Goal: Find specific page/section: Find specific page/section

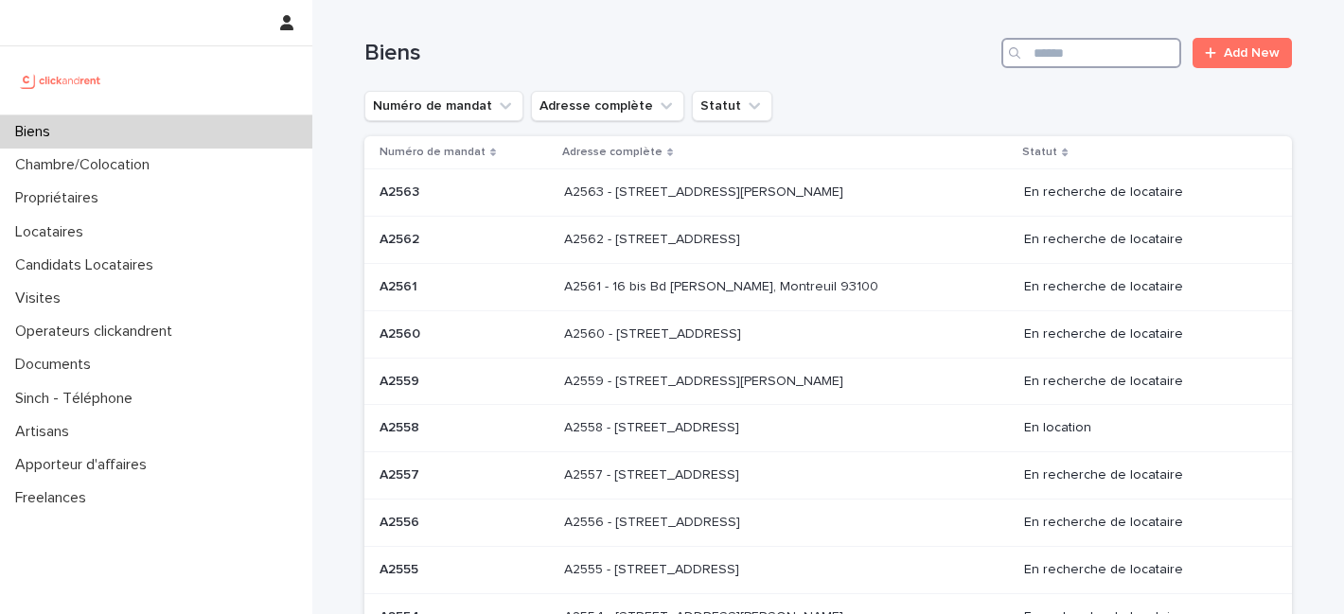
click at [1059, 56] on input "Search" at bounding box center [1092, 53] width 180 height 30
paste input "*****"
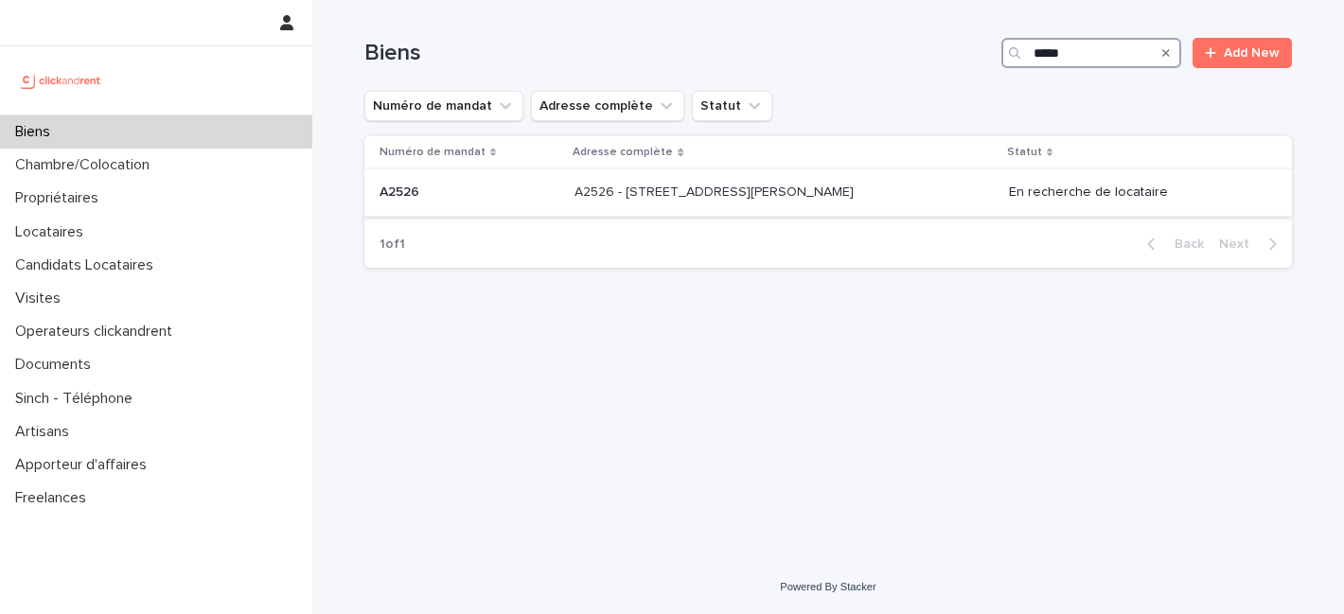
type input "*****"
click at [756, 187] on p "A2526 - 30 Rue Gabriel Péri, Créteil 94000" at bounding box center [716, 191] width 283 height 20
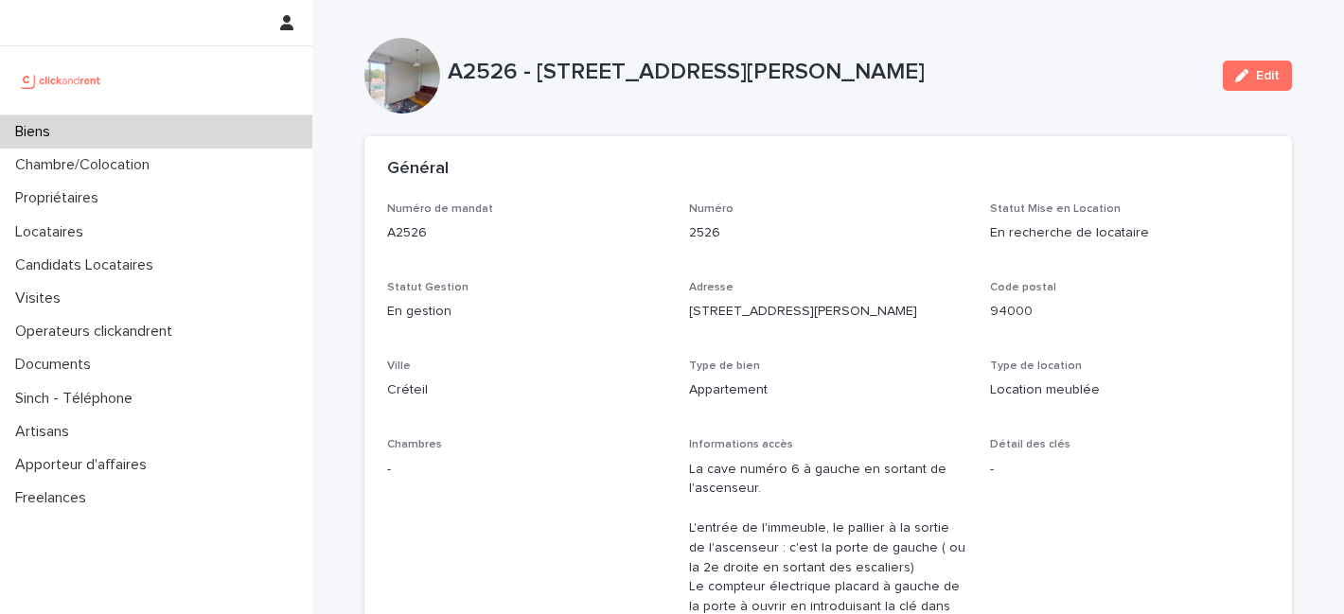
click at [1005, 91] on div "A2526 - 30 Rue Gabriel Péri, Créteil 94000" at bounding box center [828, 76] width 760 height 35
click at [139, 121] on div "Biens" at bounding box center [156, 132] width 312 height 33
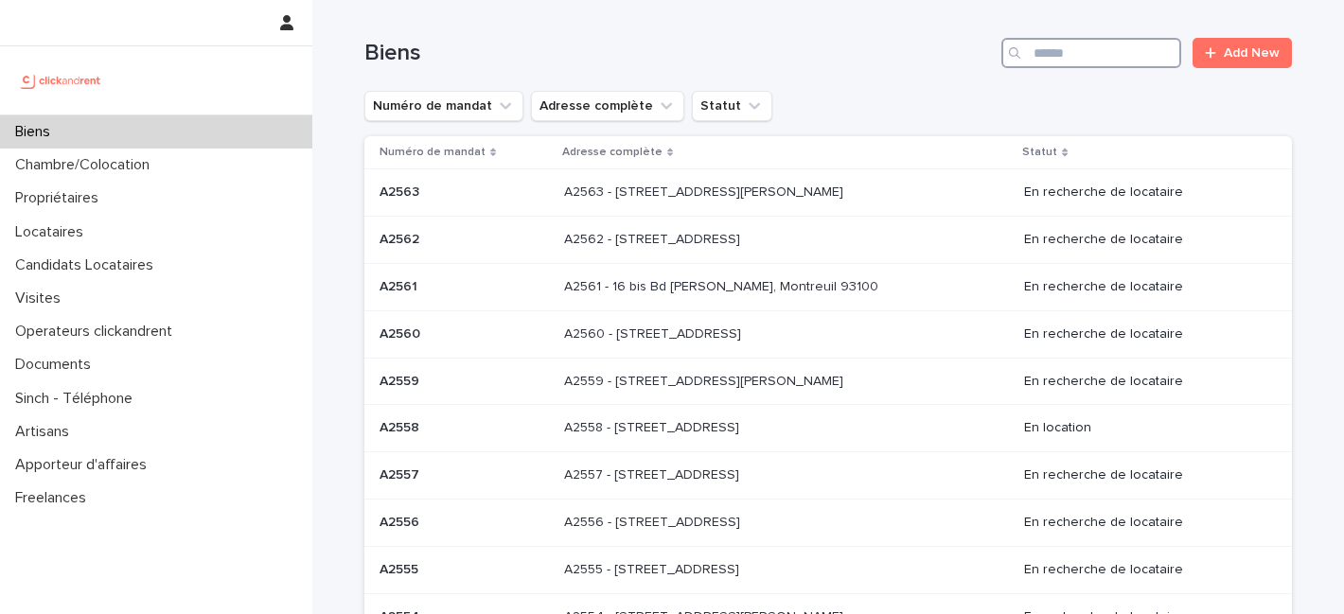
click at [1080, 60] on input "Search" at bounding box center [1092, 53] width 180 height 30
paste input "*****"
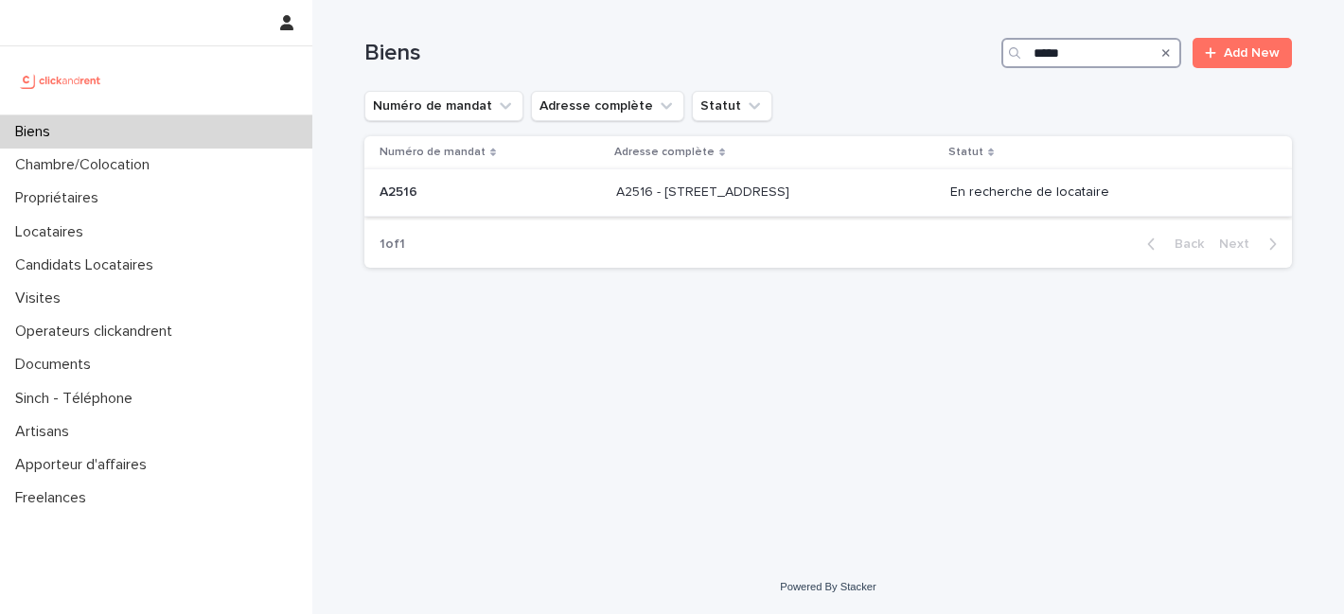
type input "*****"
click at [671, 200] on p "A2516 - 5 rue du Marché, Lille 59000" at bounding box center [704, 191] width 177 height 20
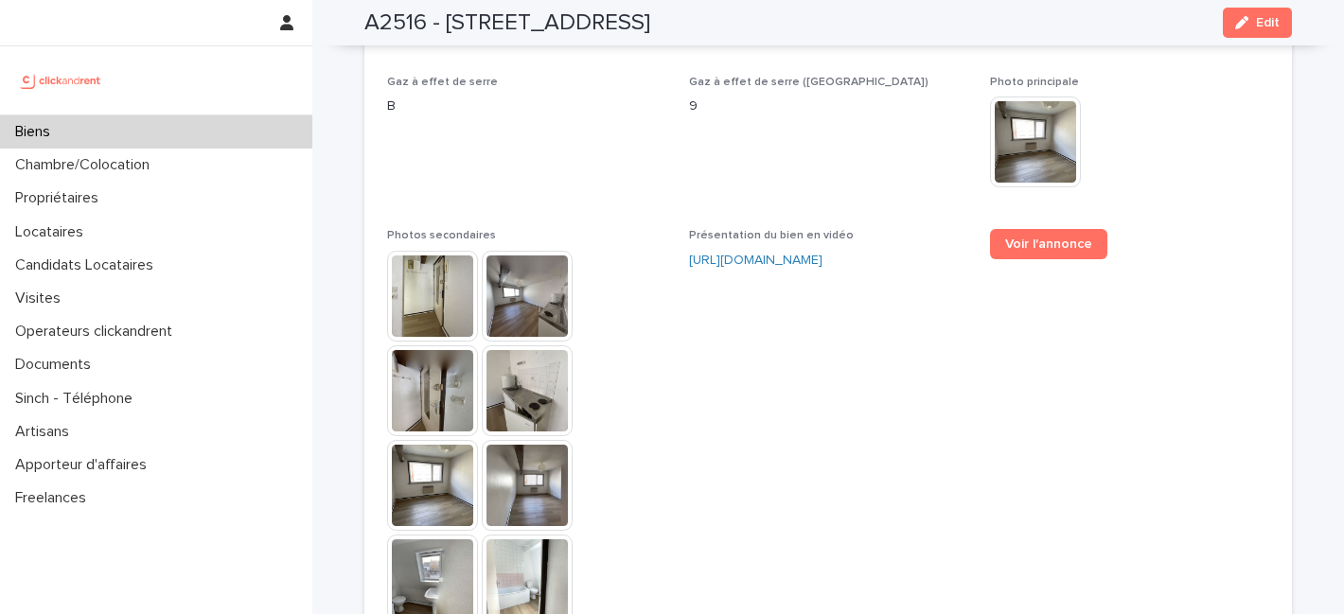
scroll to position [4672, 0]
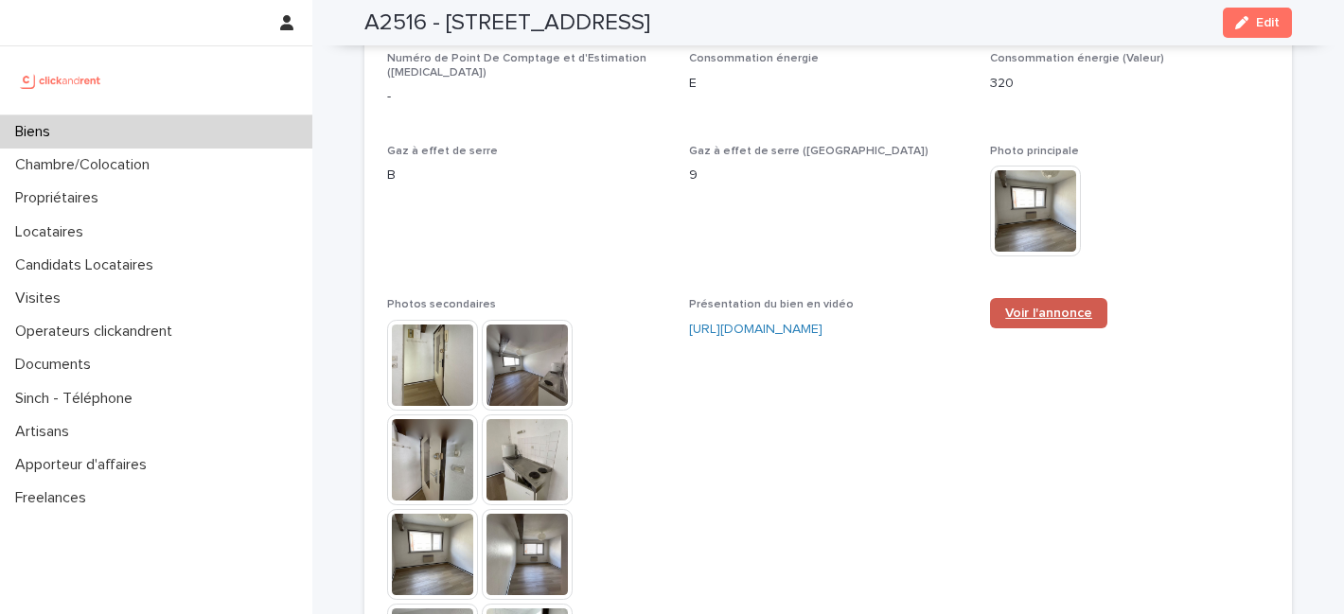
click at [1008, 298] on link "Voir l'annonce" at bounding box center [1048, 313] width 117 height 30
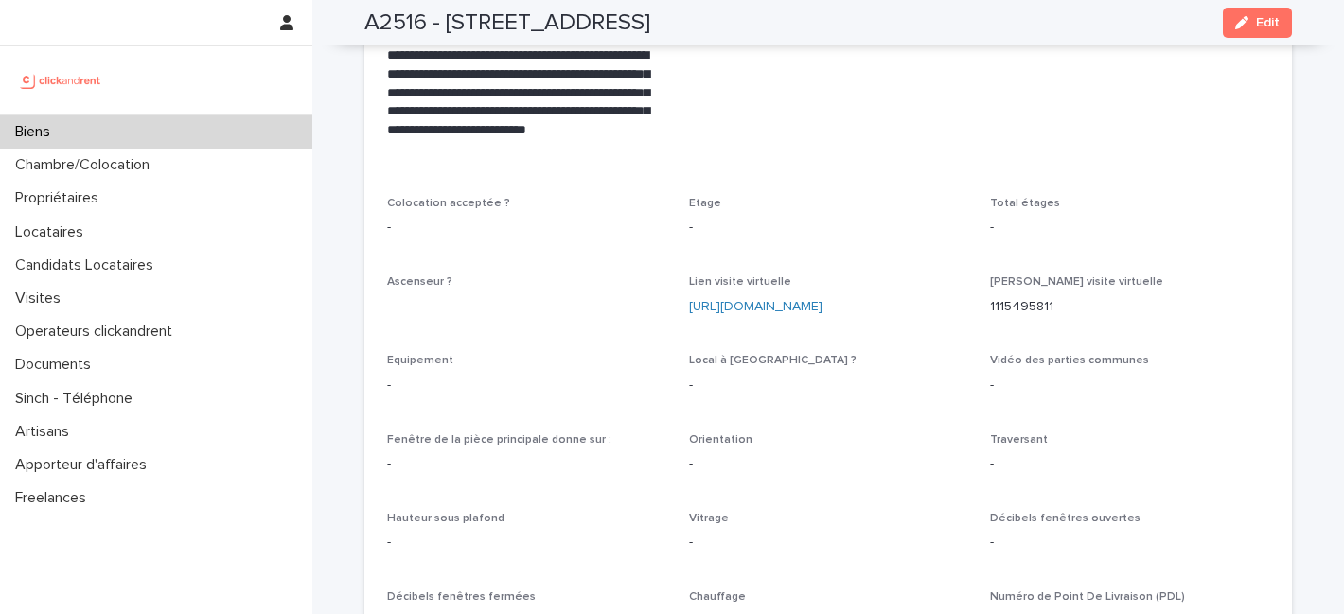
scroll to position [1447, 0]
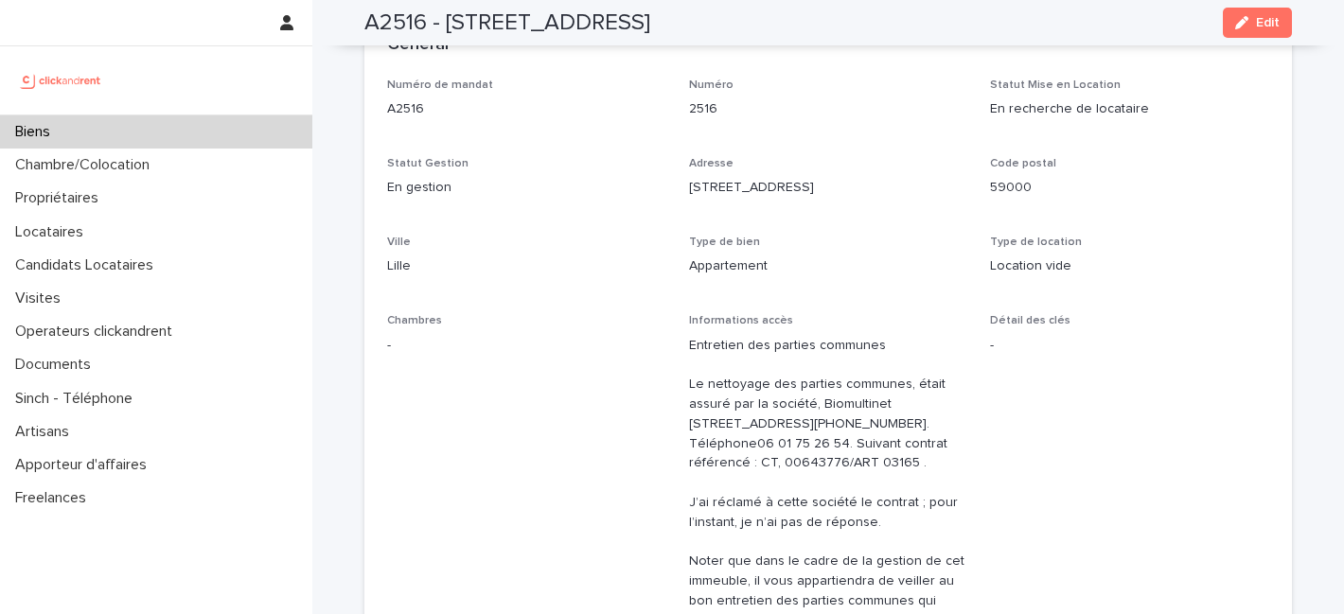
scroll to position [0, 0]
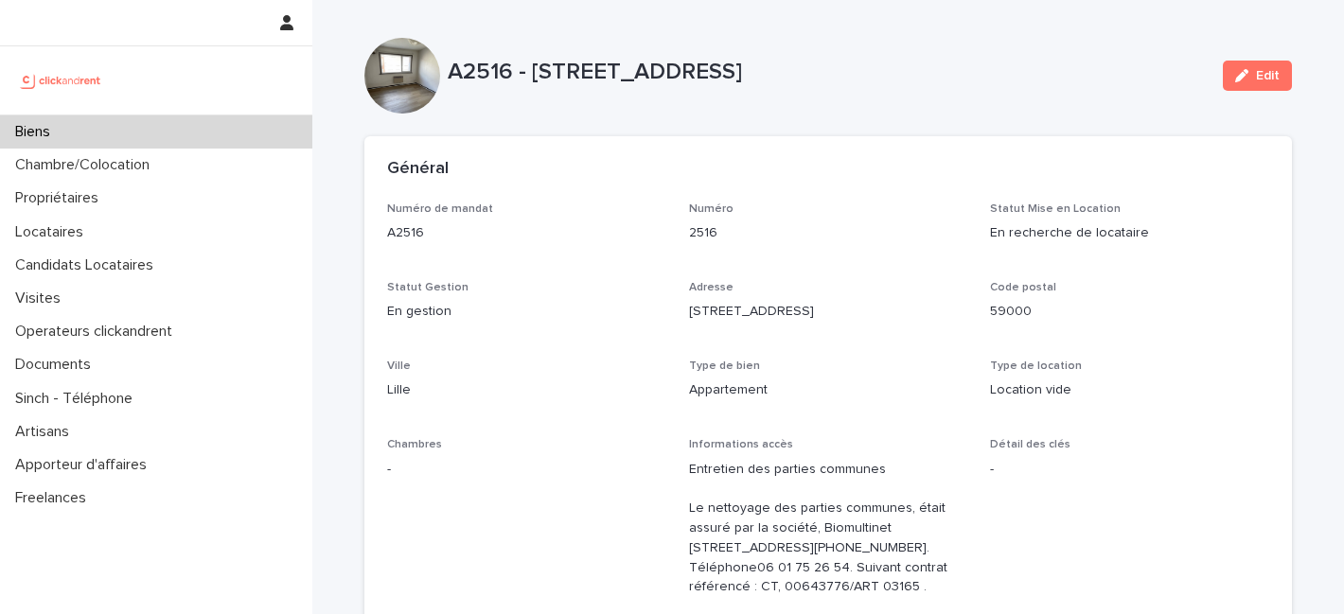
drag, startPoint x: 927, startPoint y: 246, endPoint x: 948, endPoint y: 205, distance: 46.6
click at [927, 246] on div "Numéro 2516" at bounding box center [828, 231] width 279 height 56
click at [984, 94] on div "A2516 - 5 rue du Marché, Lille 59000 Edit" at bounding box center [829, 76] width 928 height 76
drag, startPoint x: 902, startPoint y: 281, endPoint x: 887, endPoint y: 223, distance: 60.6
click at [902, 279] on div "Numéro de mandat A2516 Numéro 2516 Statut Mise en Location En recherche de loca…" at bounding box center [828, 605] width 882 height 804
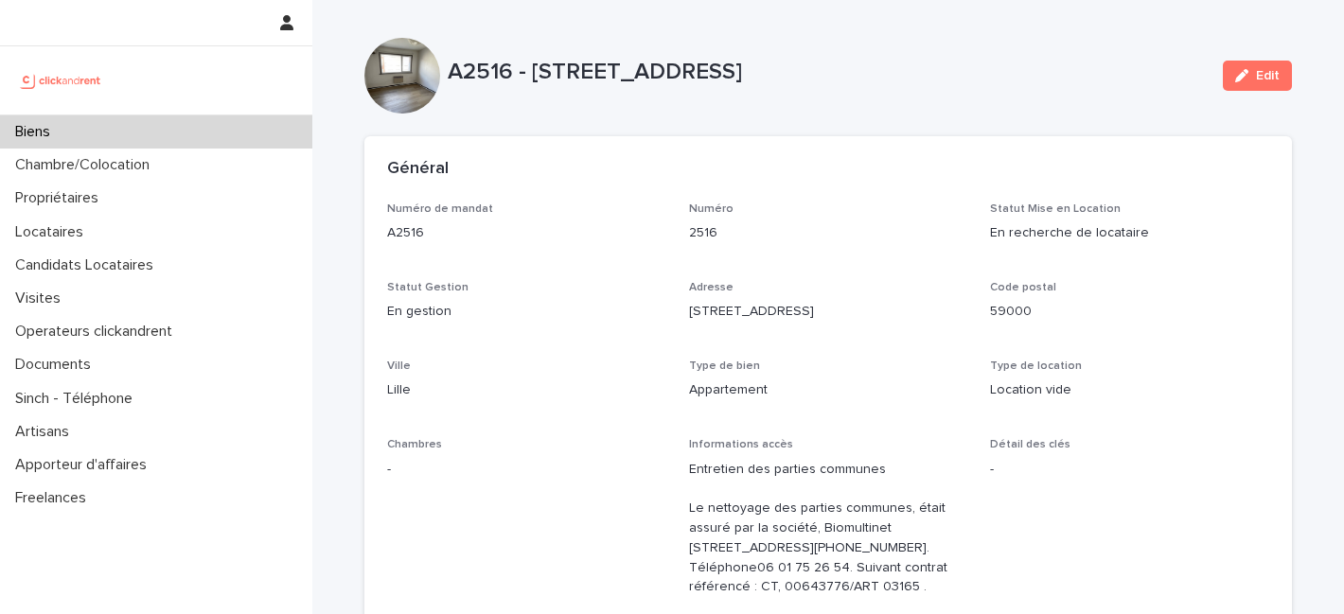
drag, startPoint x: 806, startPoint y: 255, endPoint x: 830, endPoint y: 150, distance: 107.9
click at [806, 252] on div "Numéro 2516" at bounding box center [828, 231] width 279 height 56
click at [875, 201] on div "Général" at bounding box center [829, 169] width 928 height 66
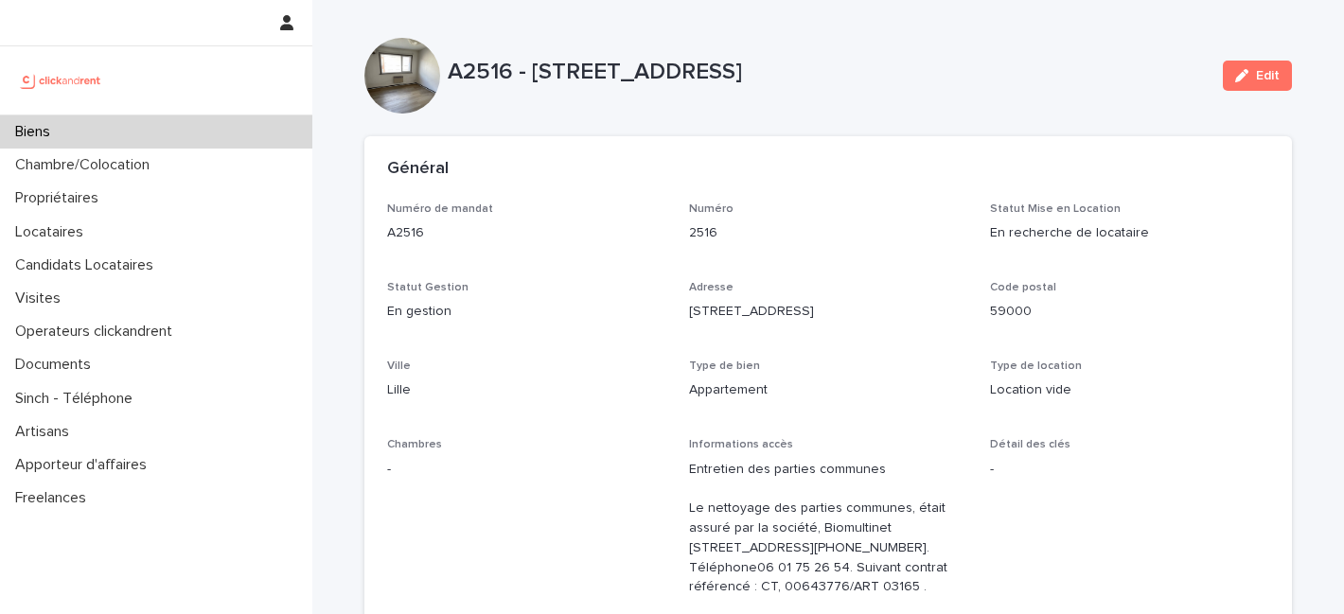
click at [844, 223] on div "2516" at bounding box center [828, 232] width 279 height 24
drag, startPoint x: 748, startPoint y: 46, endPoint x: 754, endPoint y: 108, distance: 61.8
click at [748, 46] on div "A2516 - 5 rue du Marché, Lille 59000 Edit" at bounding box center [829, 76] width 928 height 76
click at [773, 208] on p "Numéro" at bounding box center [828, 209] width 279 height 13
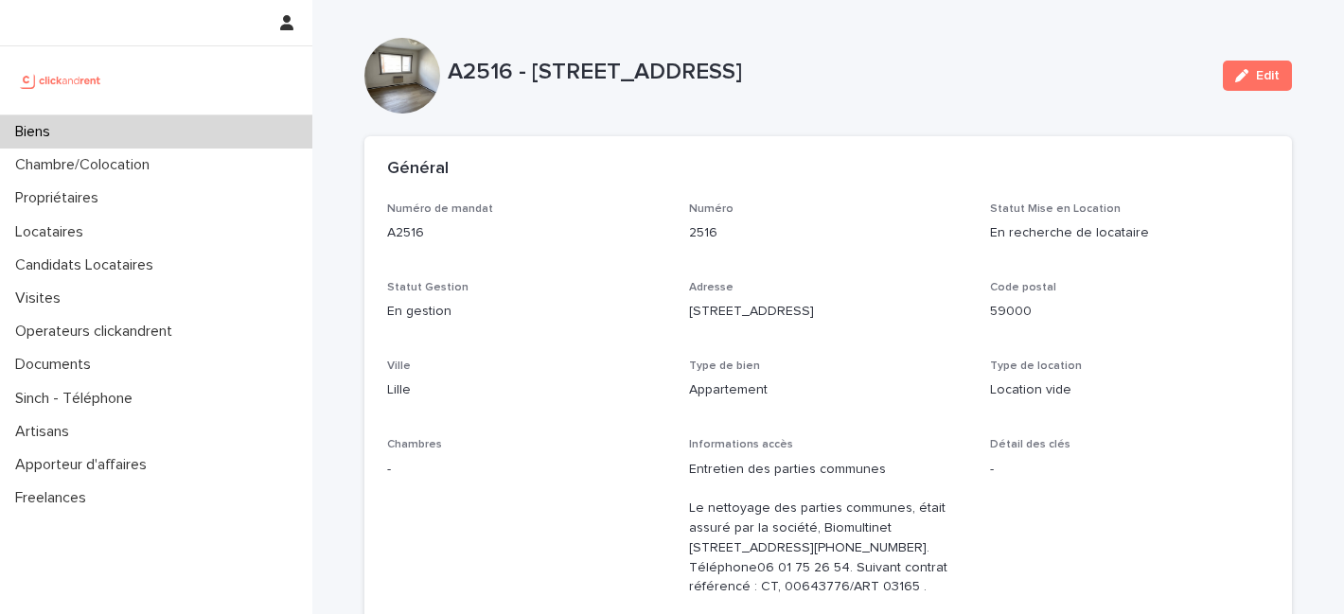
click at [146, 137] on div "Biens" at bounding box center [156, 132] width 312 height 33
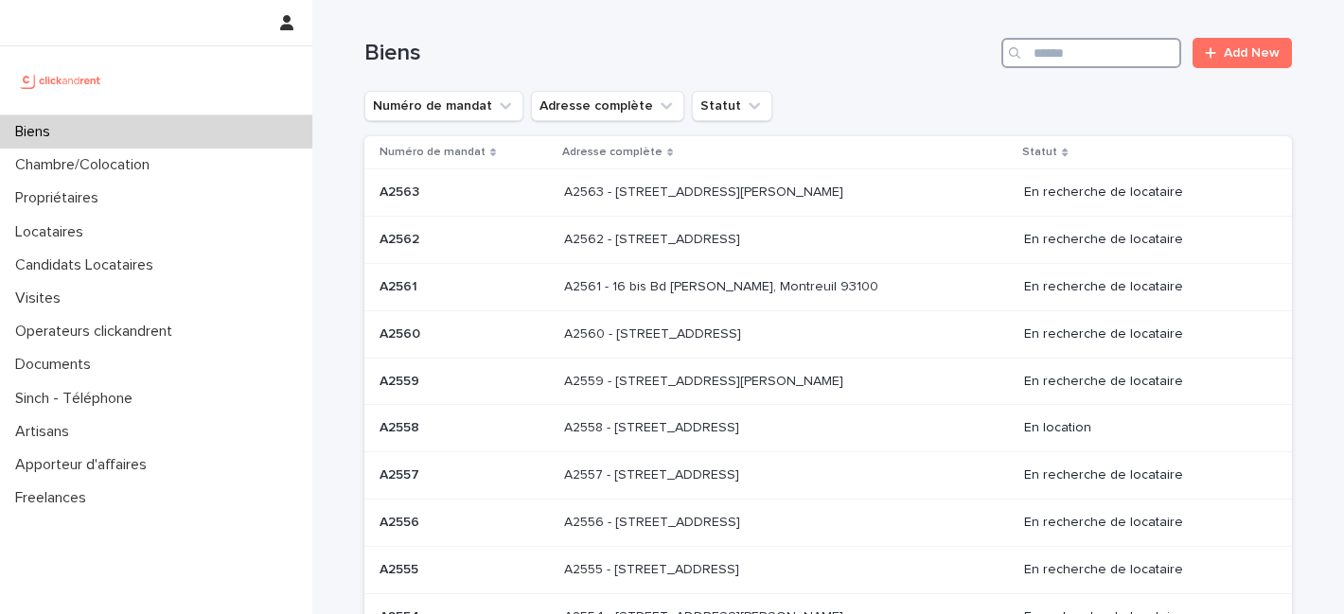
click at [1059, 55] on input "Search" at bounding box center [1092, 53] width 180 height 30
paste input "****"
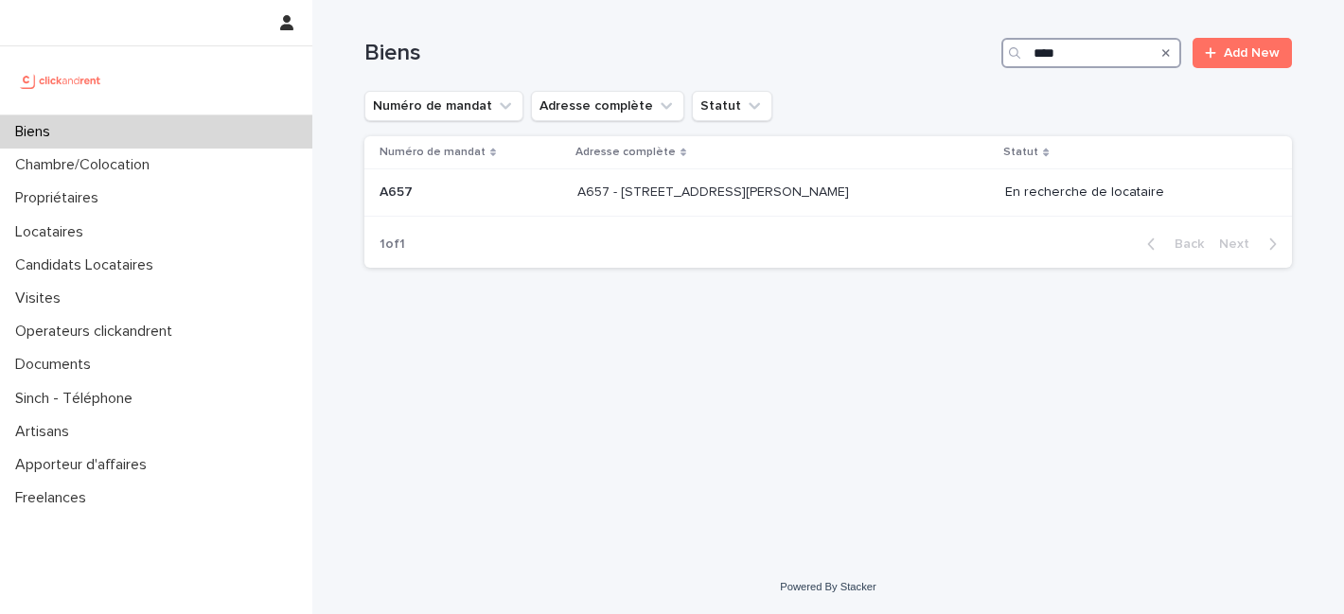
type input "****"
click at [917, 100] on div "Numéro de mandat Adresse complète Statut" at bounding box center [829, 106] width 928 height 30
click at [729, 195] on p "A657 - 10 rue Jean Bleuzen, Vanves 92170" at bounding box center [716, 191] width 276 height 20
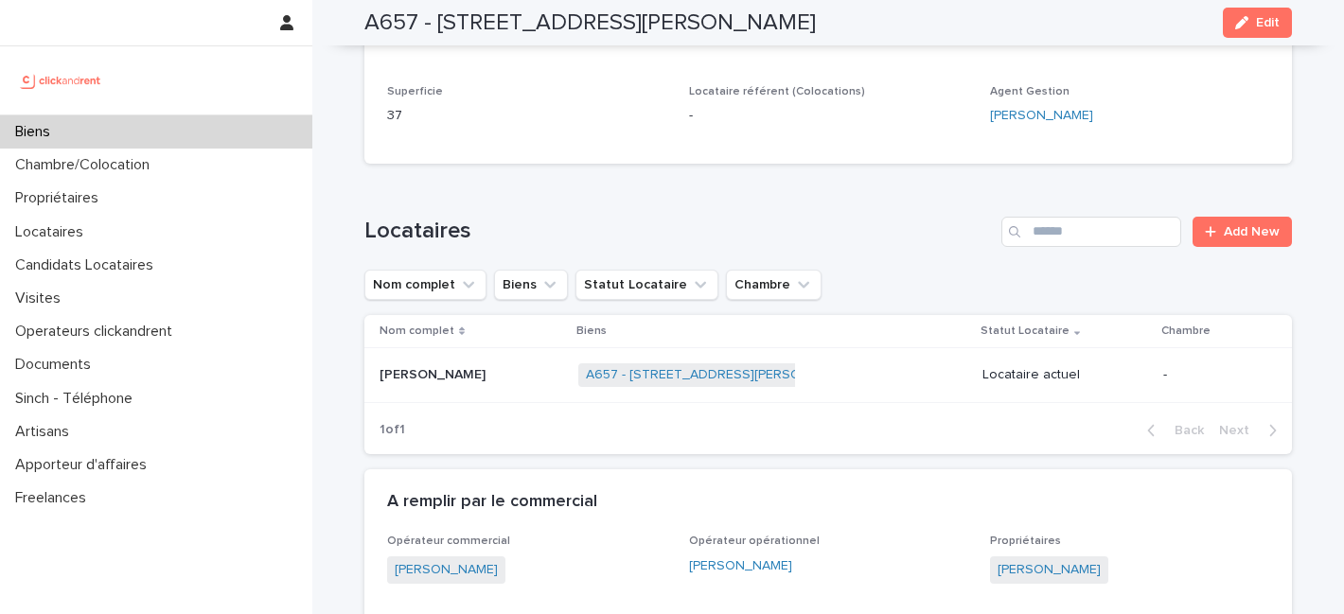
scroll to position [3804, 0]
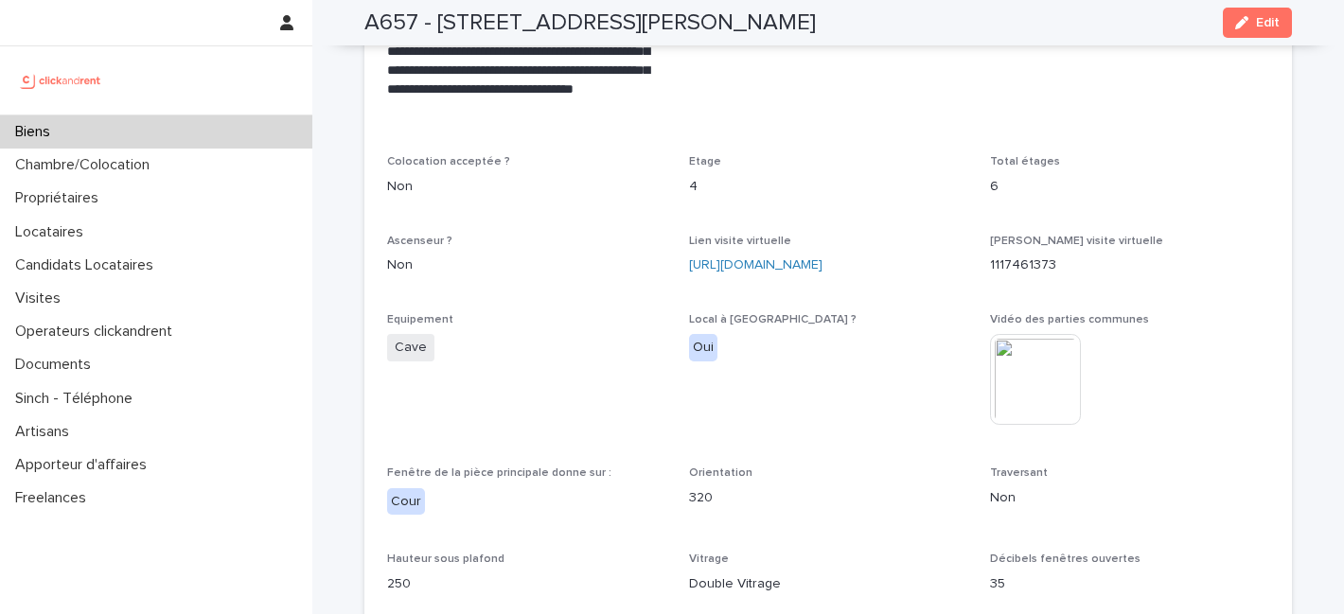
click at [1200, 263] on div "Vidéo visite virtuelle 1117461373" at bounding box center [1129, 263] width 279 height 56
click at [885, 361] on div "Local à vélo ? Oui" at bounding box center [828, 344] width 279 height 63
drag, startPoint x: 596, startPoint y: 365, endPoint x: 689, endPoint y: 348, distance: 94.2
click at [596, 365] on div "Equipement Cave" at bounding box center [526, 346] width 279 height 67
click at [1212, 334] on div "This file cannot be opened Download File" at bounding box center [1129, 381] width 279 height 95
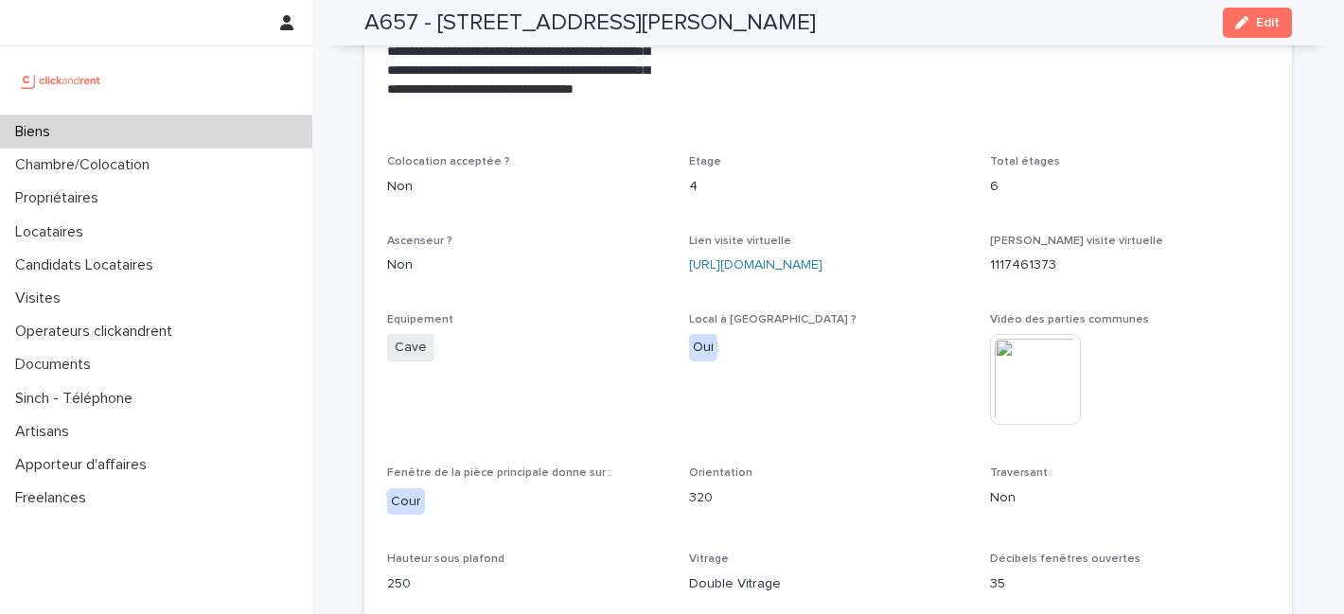
click at [866, 132] on div "**********" at bounding box center [828, 591] width 882 height 2021
